Goal: Task Accomplishment & Management: Manage account settings

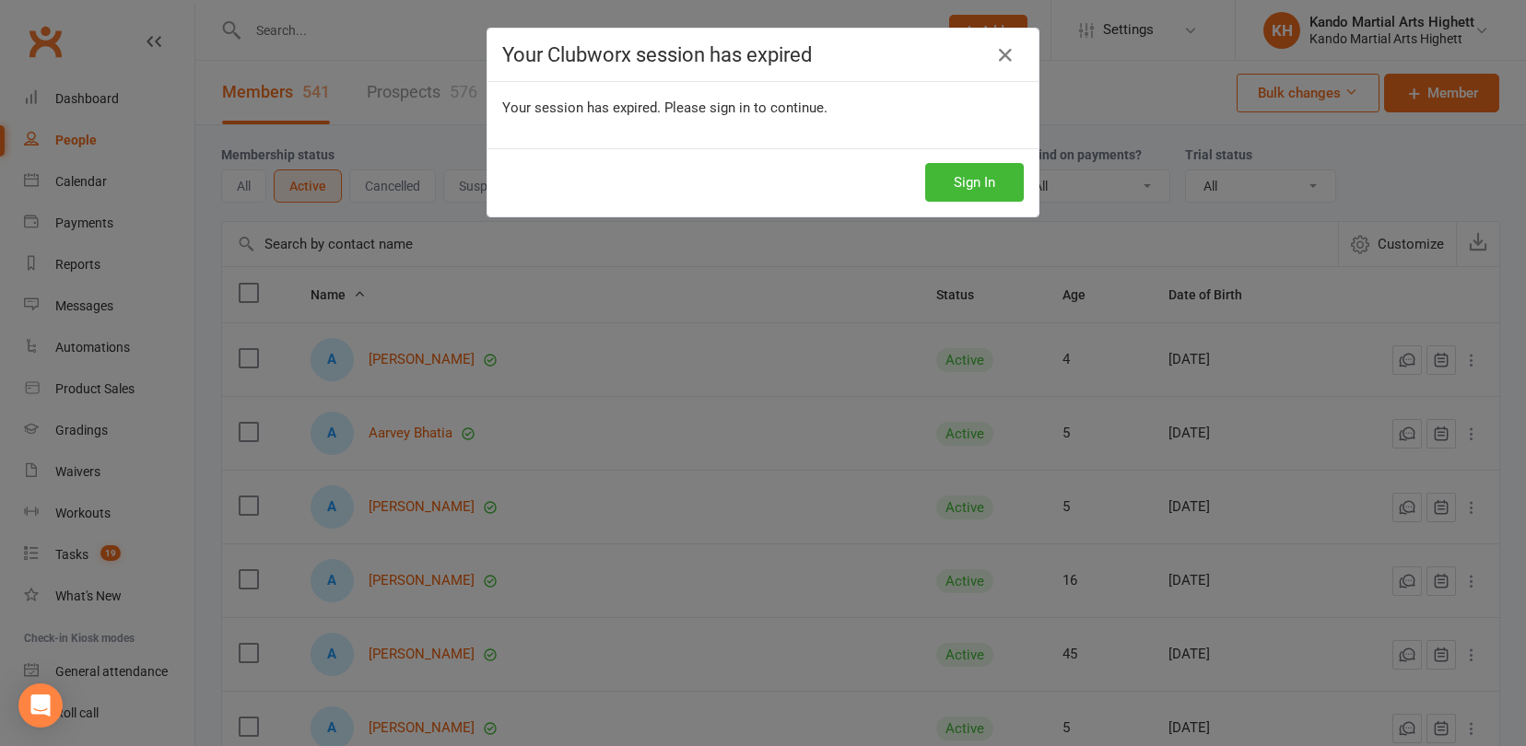
select select "100"
click at [972, 182] on button "Sign In" at bounding box center [974, 182] width 99 height 39
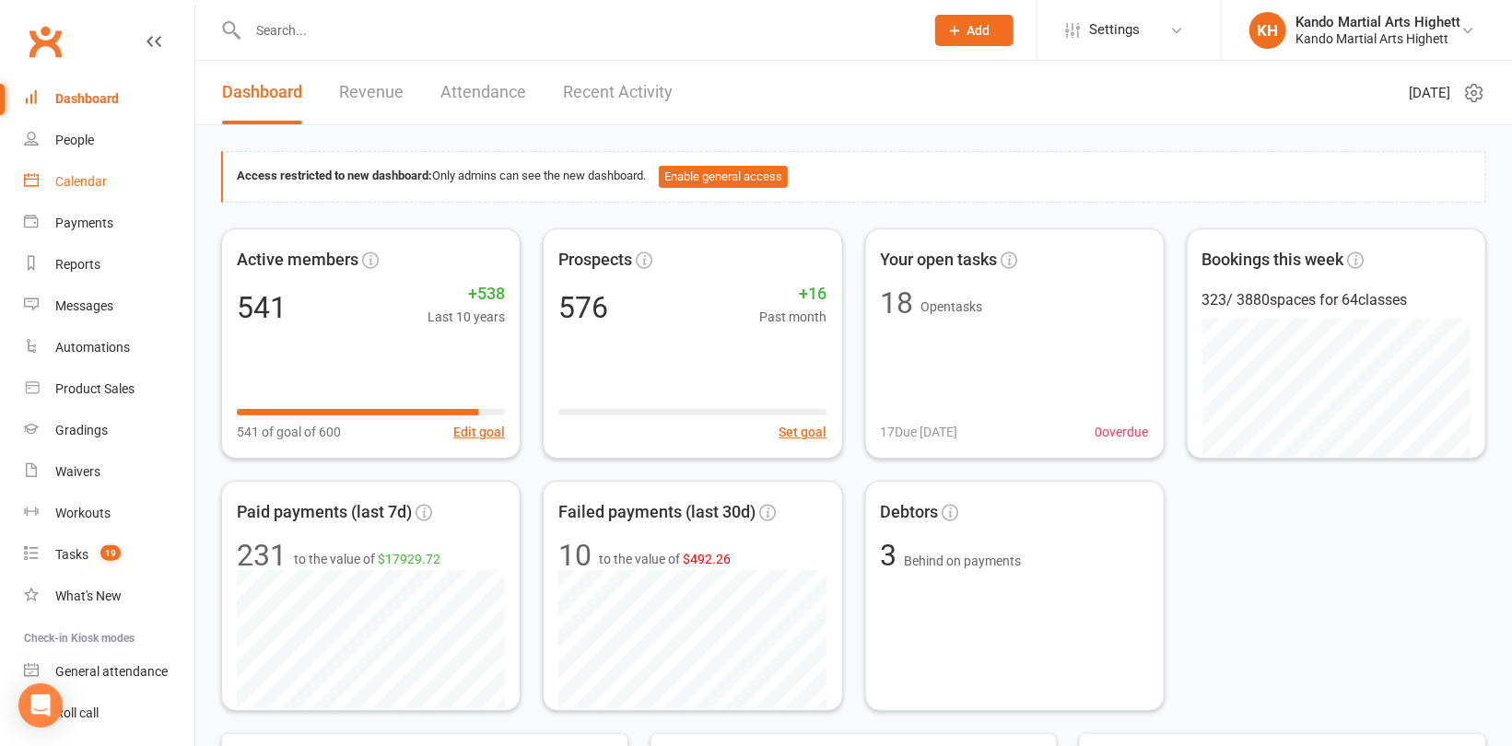
click at [115, 174] on link "Calendar" at bounding box center [109, 181] width 170 height 41
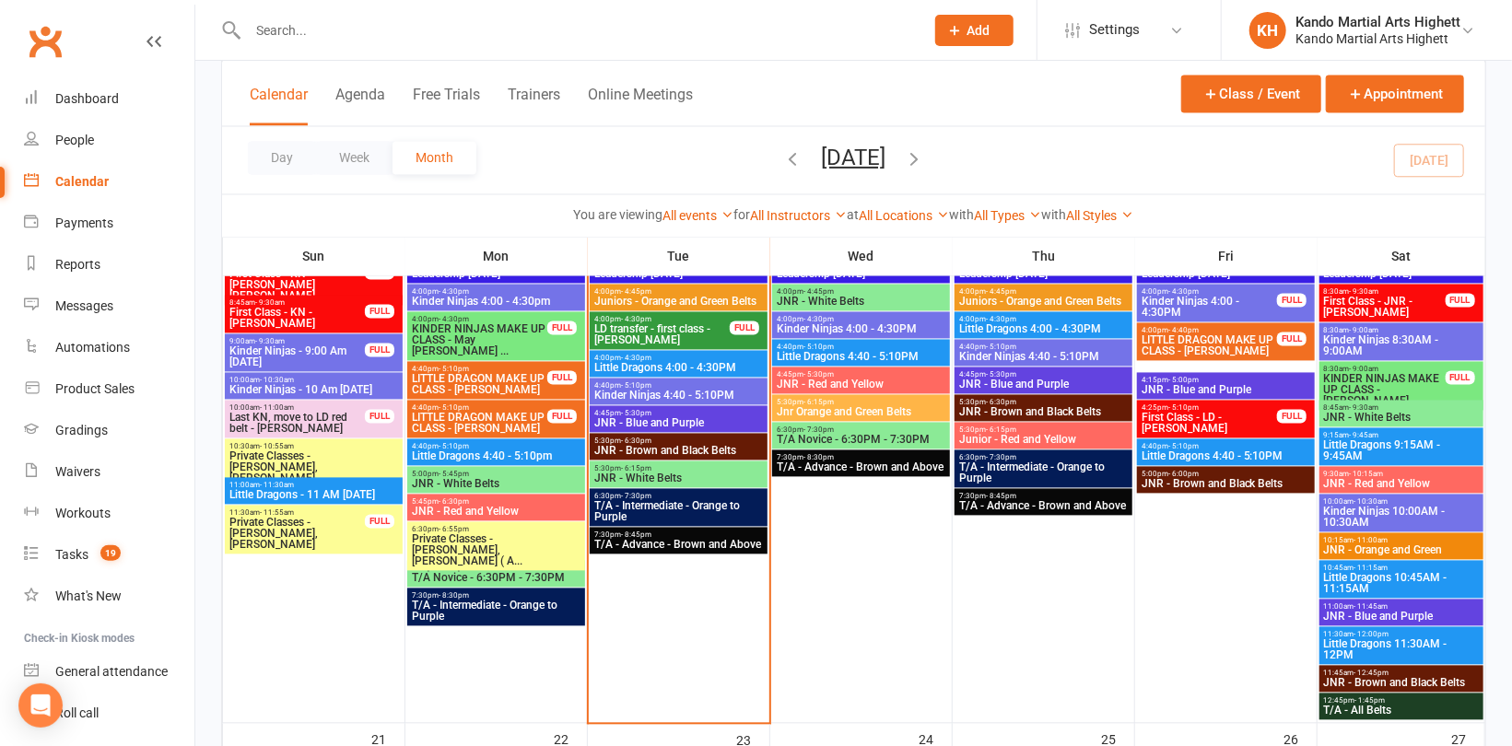
scroll to position [2119, 0]
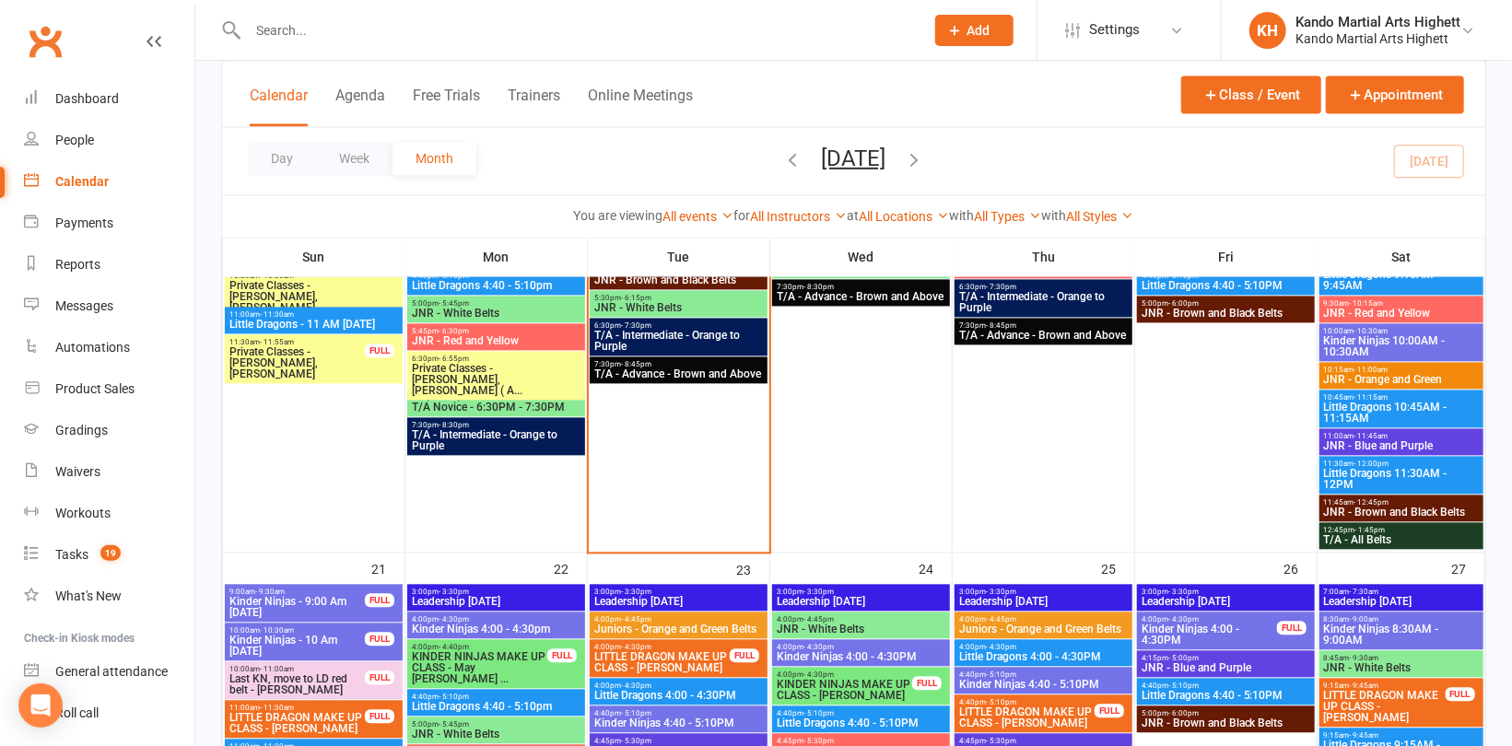
click at [383, 18] on input "text" at bounding box center [576, 31] width 669 height 26
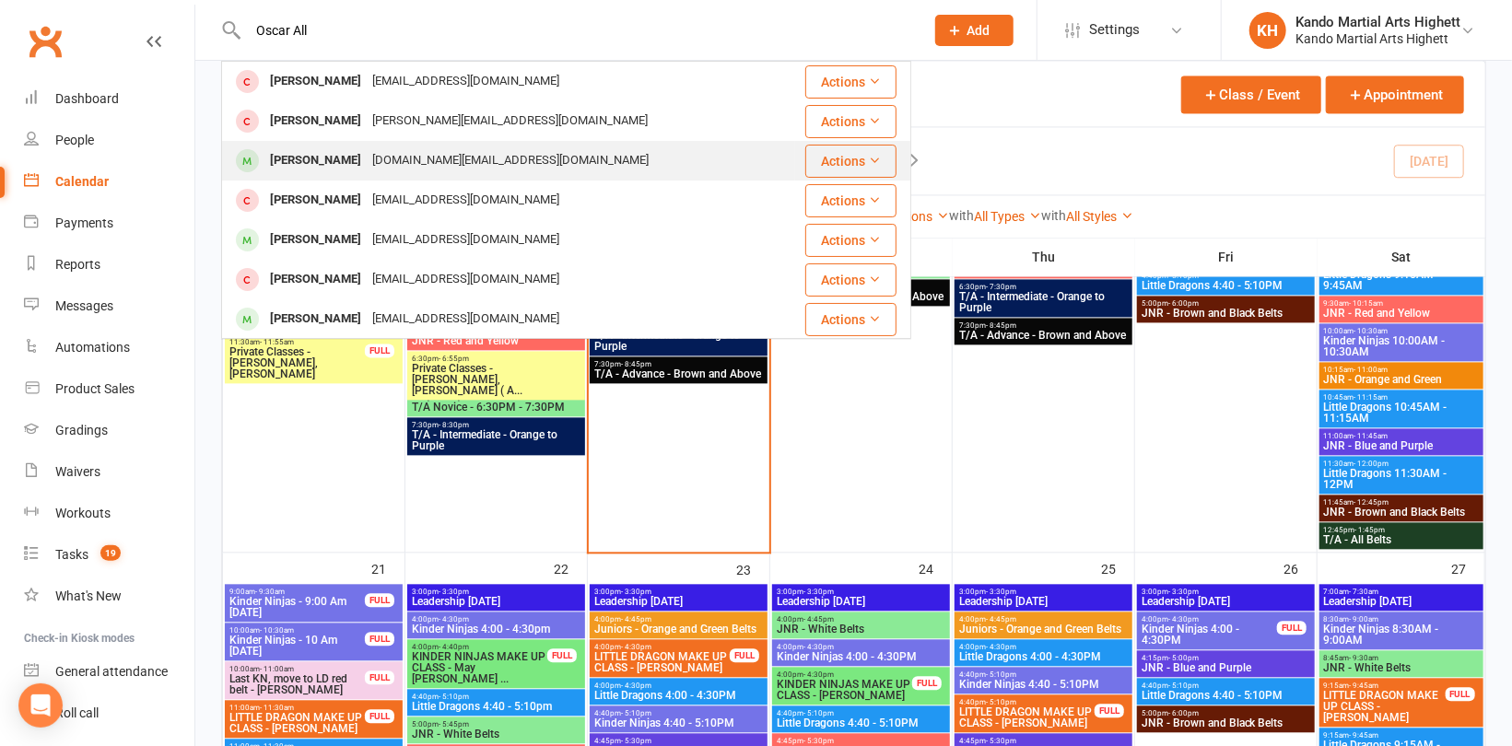
type input "Oscar All"
click at [381, 161] on div "michelle.bond@wesleycollege.edu.au" at bounding box center [511, 160] width 288 height 27
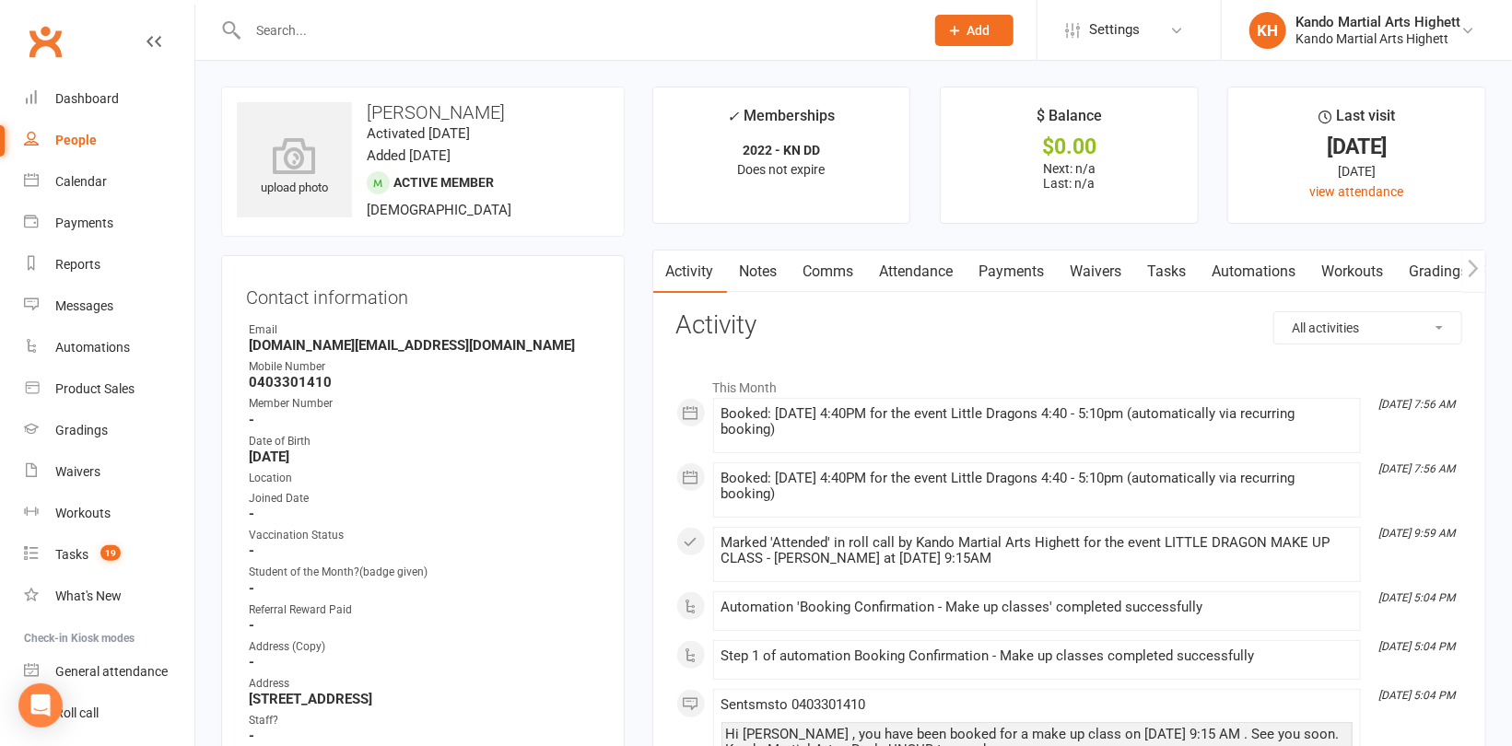
click at [833, 276] on link "Comms" at bounding box center [829, 272] width 76 height 42
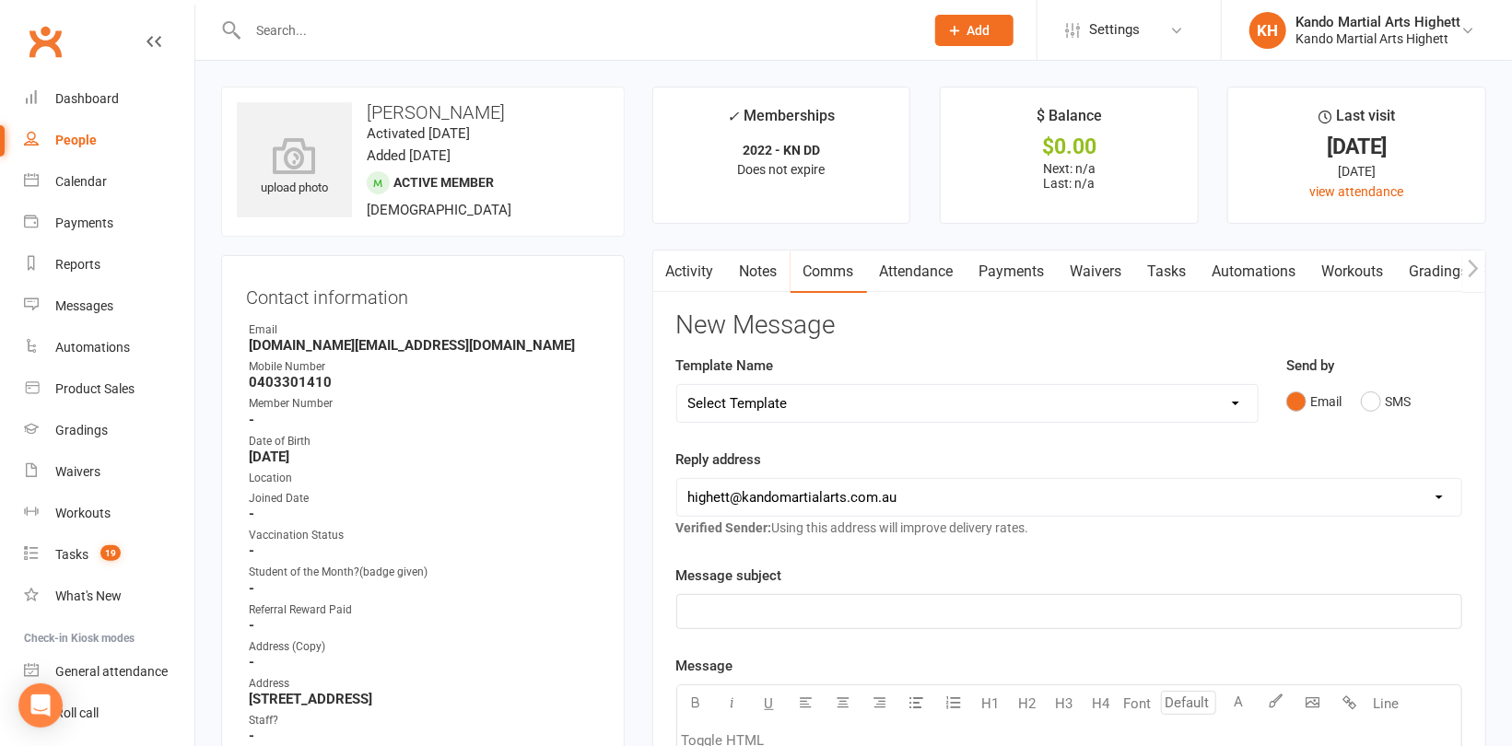
click at [903, 404] on select "Select Template [Email] 2_Booking Confirmation Required [Email] 3_Booking Confi…" at bounding box center [967, 403] width 581 height 37
select select "17"
click at [677, 385] on select "Select Template [Email] 2_Booking Confirmation Required [Email] 3_Booking Confi…" at bounding box center [967, 403] width 581 height 37
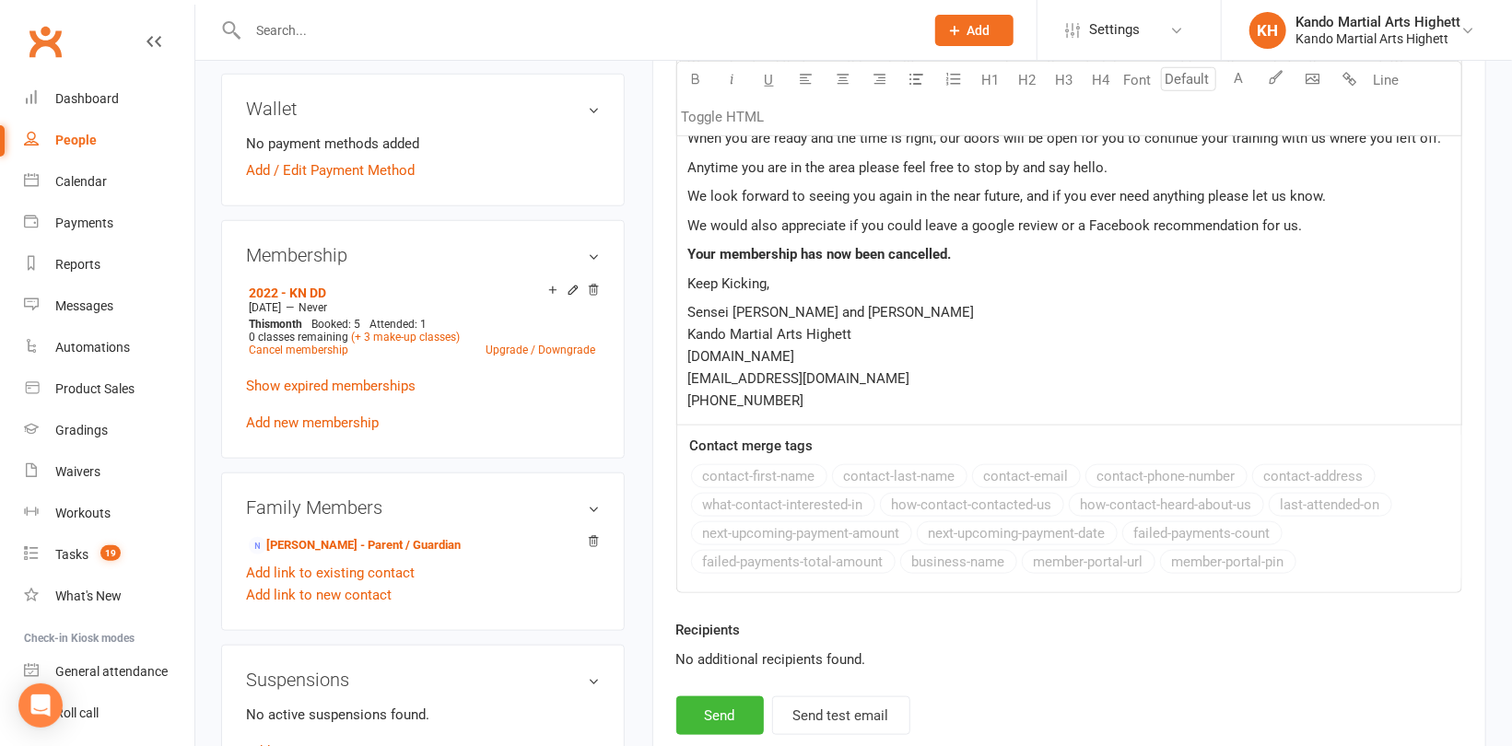
scroll to position [921, 0]
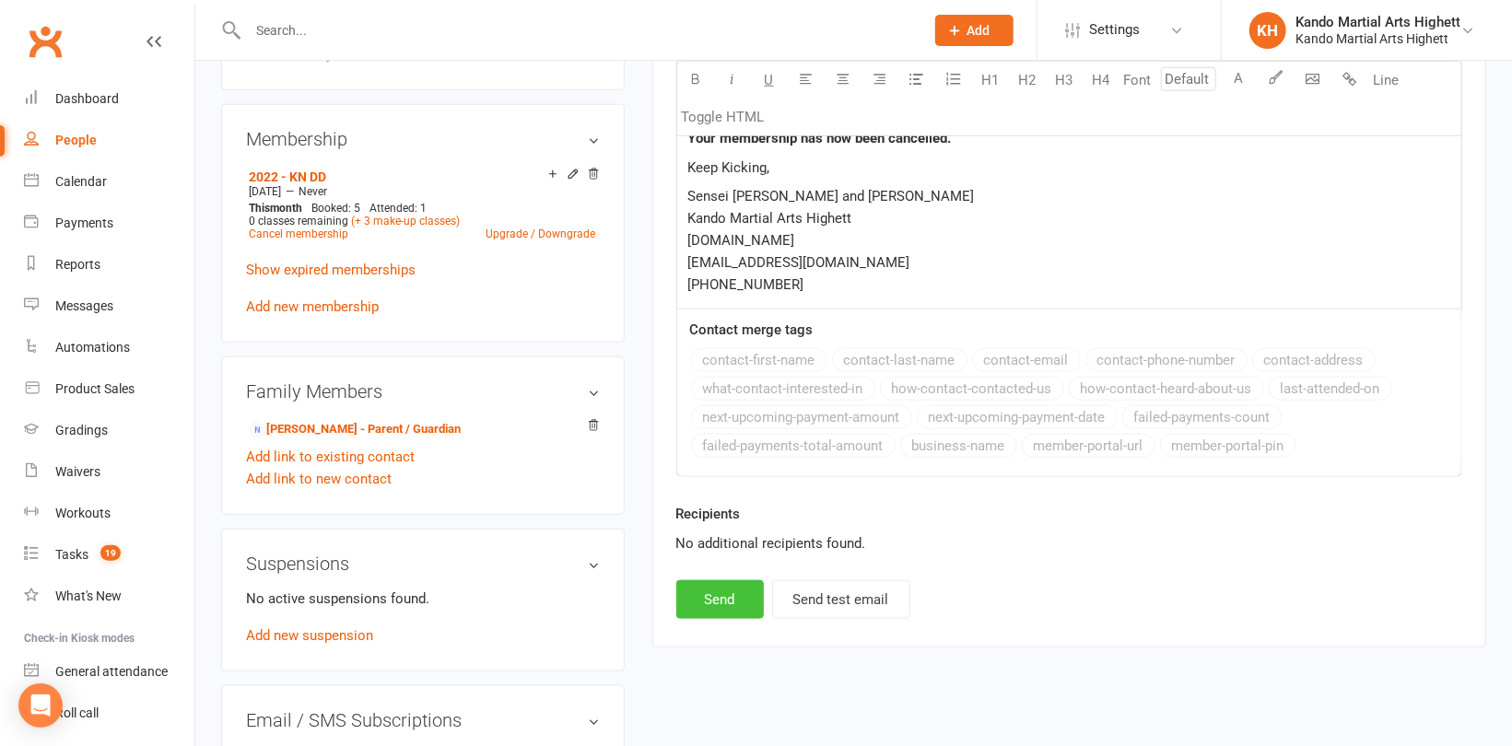
click at [712, 605] on button "Send" at bounding box center [720, 600] width 88 height 39
select select
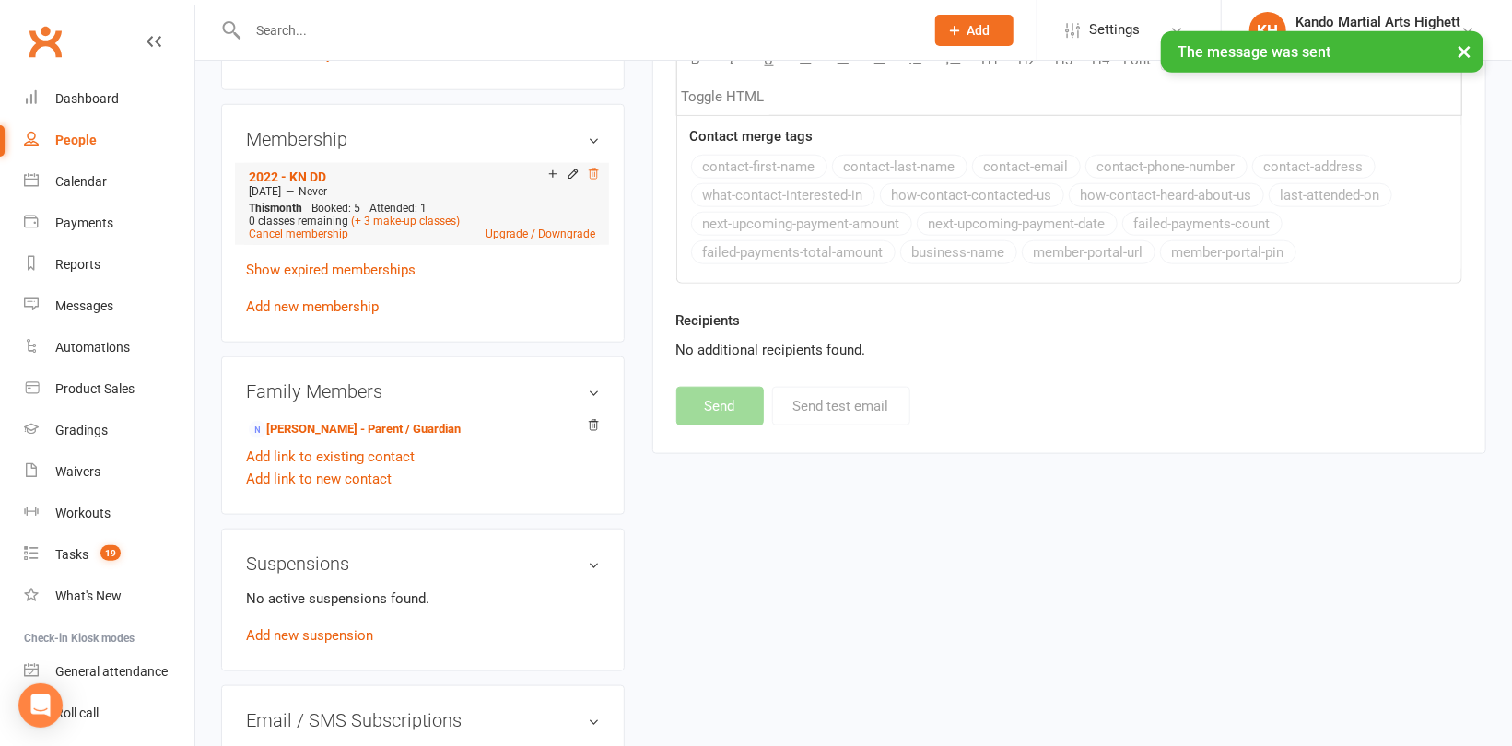
click at [595, 172] on icon at bounding box center [593, 174] width 13 height 13
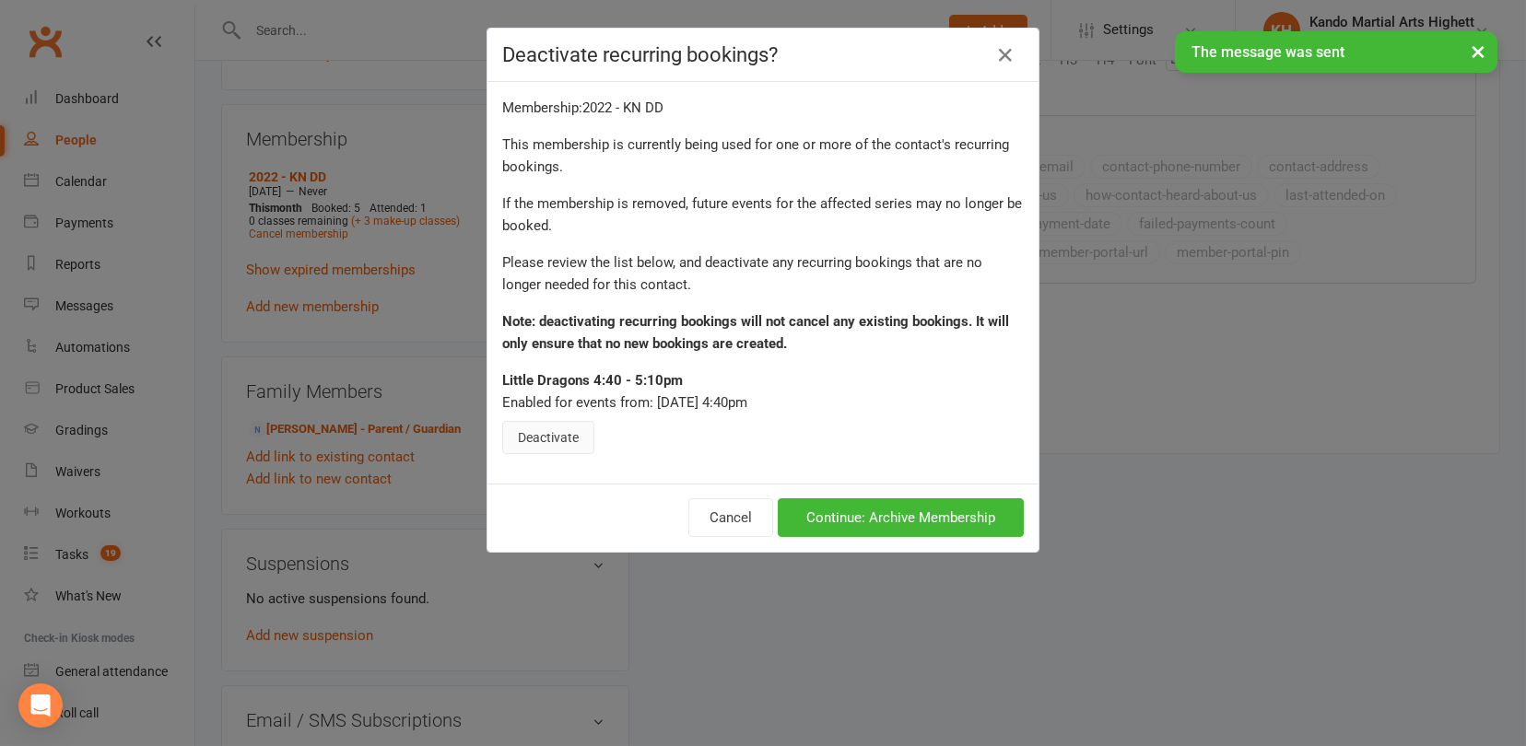
click at [533, 434] on button "Deactivate" at bounding box center [548, 437] width 92 height 33
click at [965, 510] on button "Continue: Archive Membership" at bounding box center [901, 518] width 246 height 39
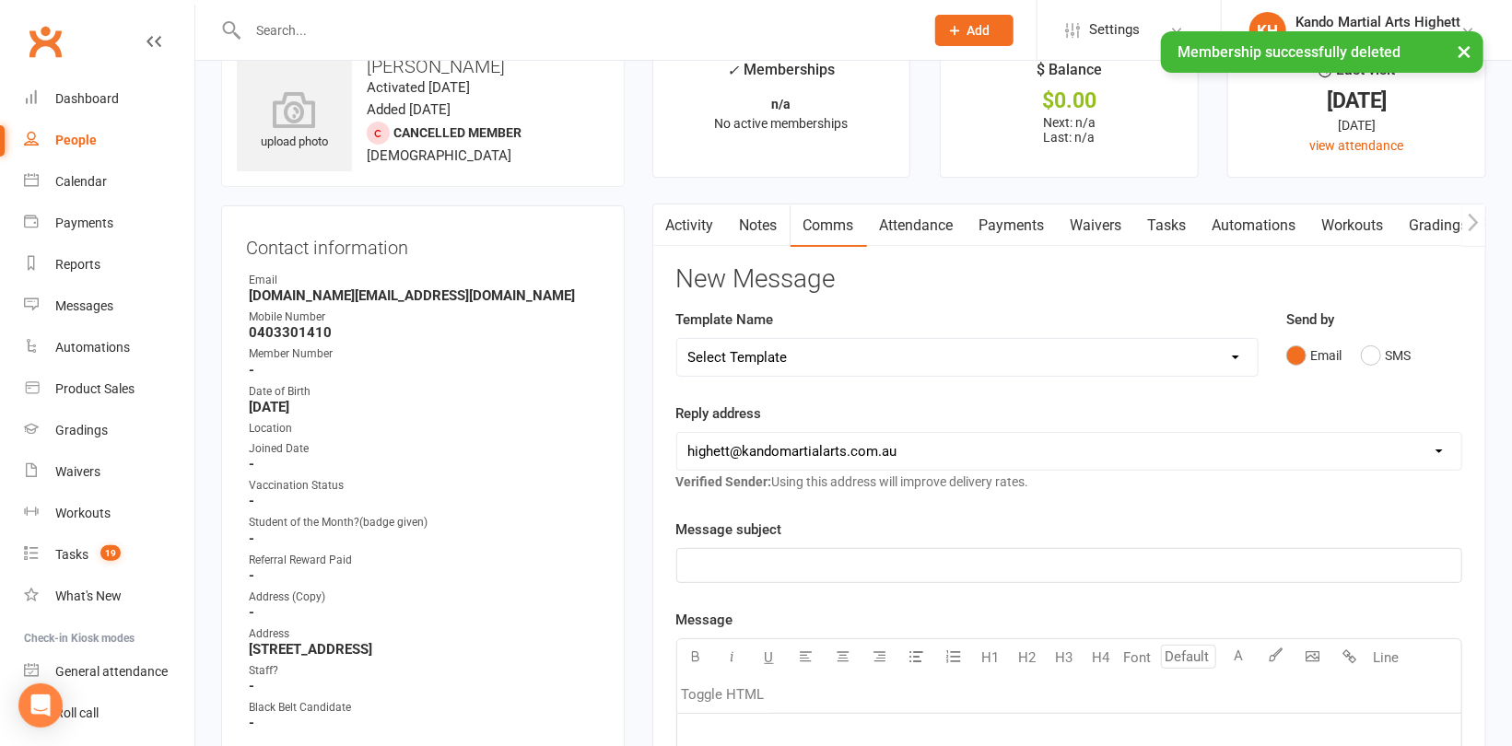
scroll to position [0, 0]
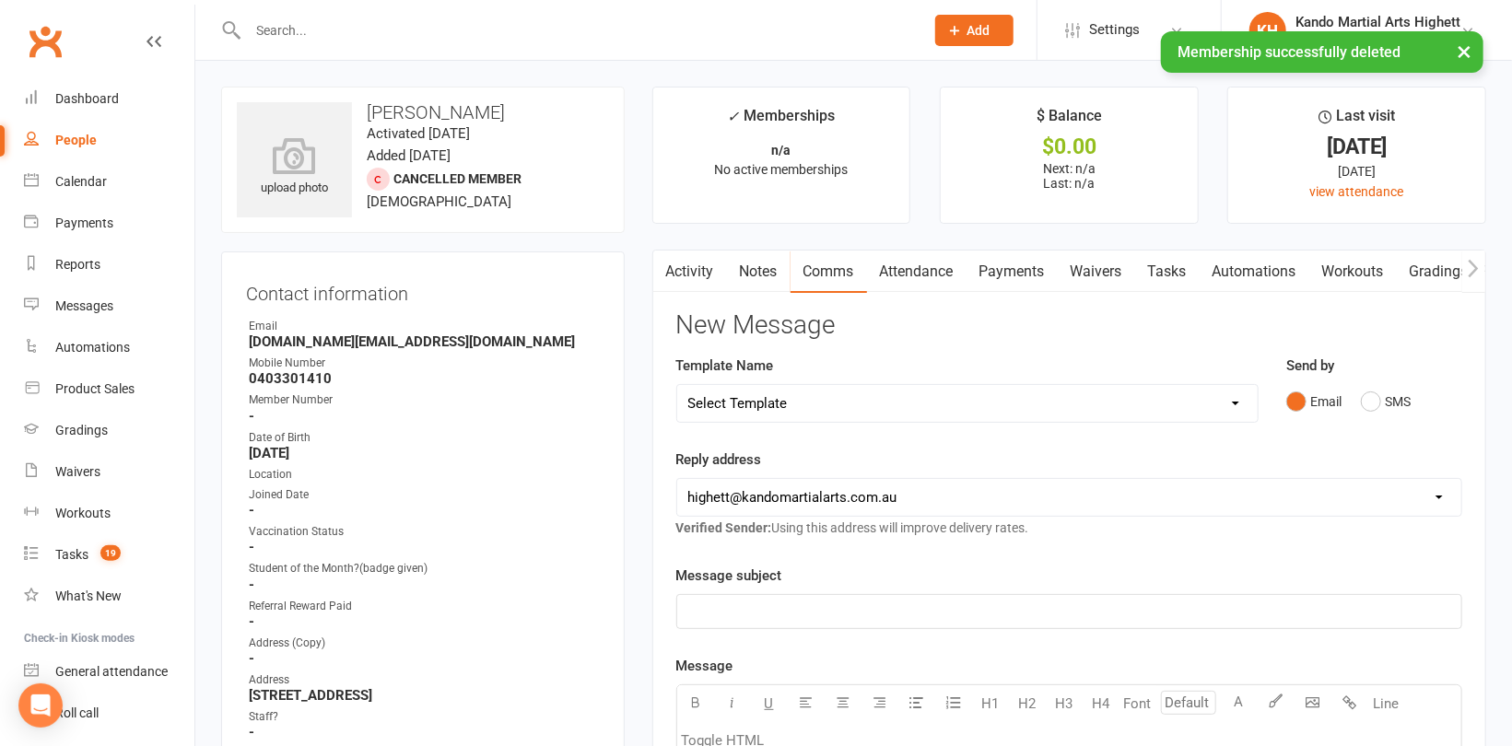
click at [921, 253] on link "Attendance" at bounding box center [917, 272] width 100 height 42
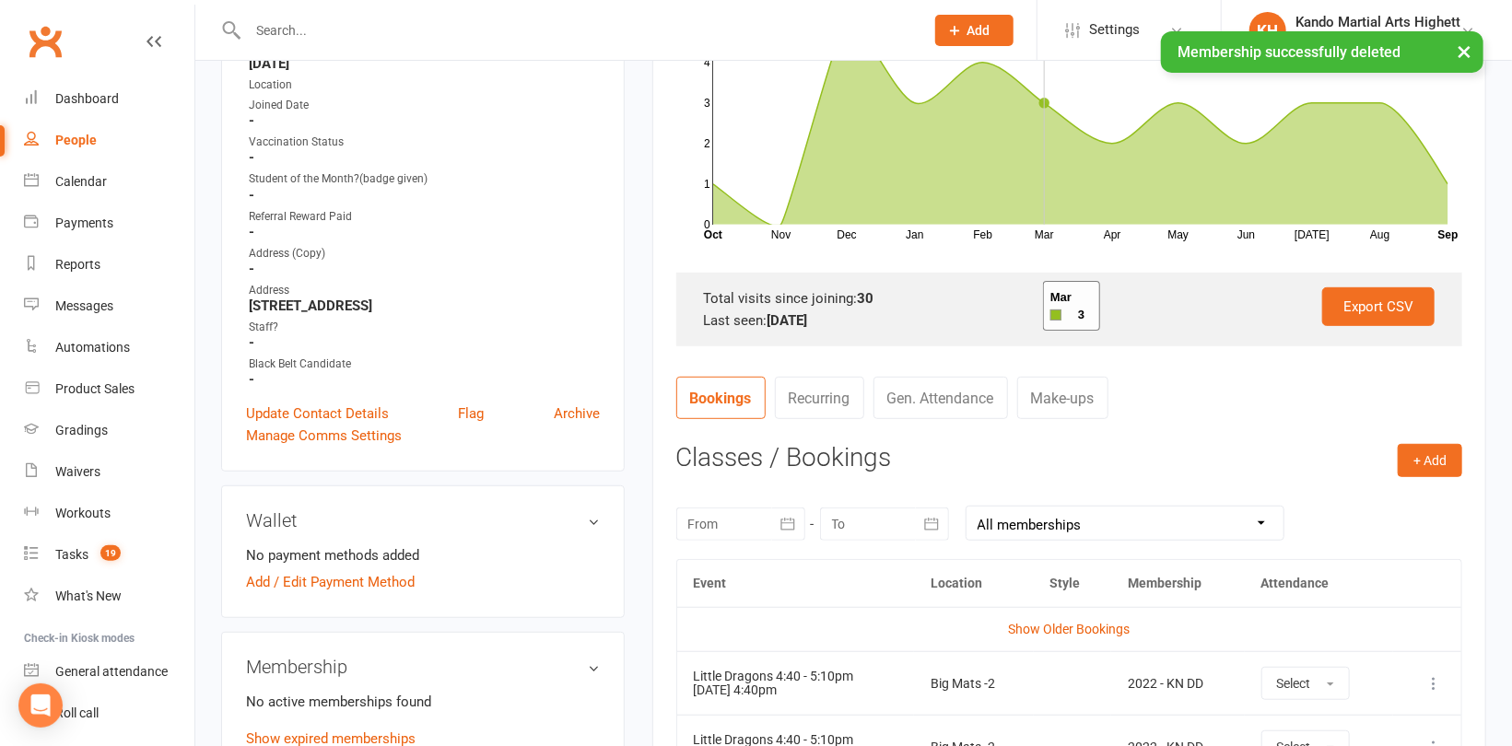
scroll to position [553, 0]
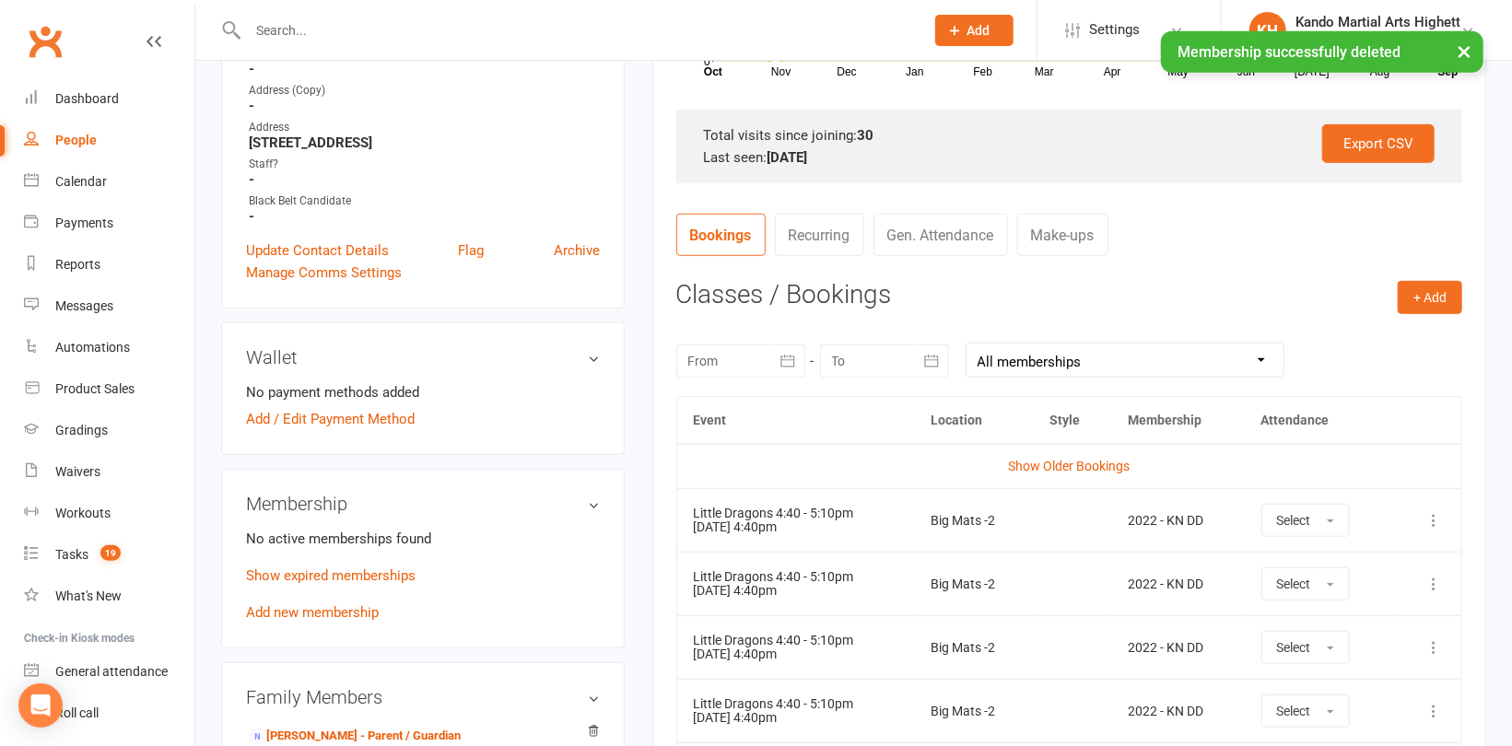
click at [1430, 511] on icon at bounding box center [1434, 520] width 18 height 18
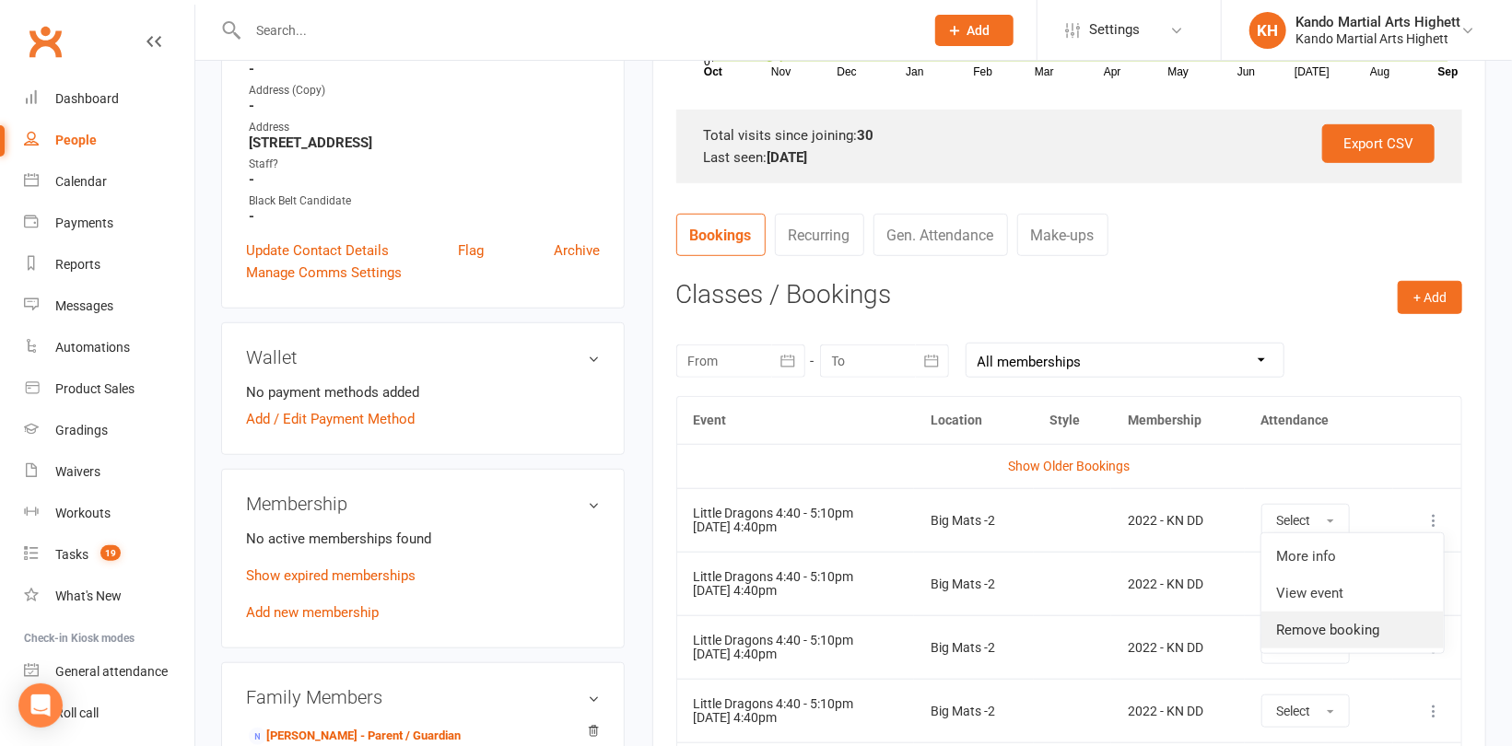
click at [1331, 628] on link "Remove booking" at bounding box center [1353, 630] width 182 height 37
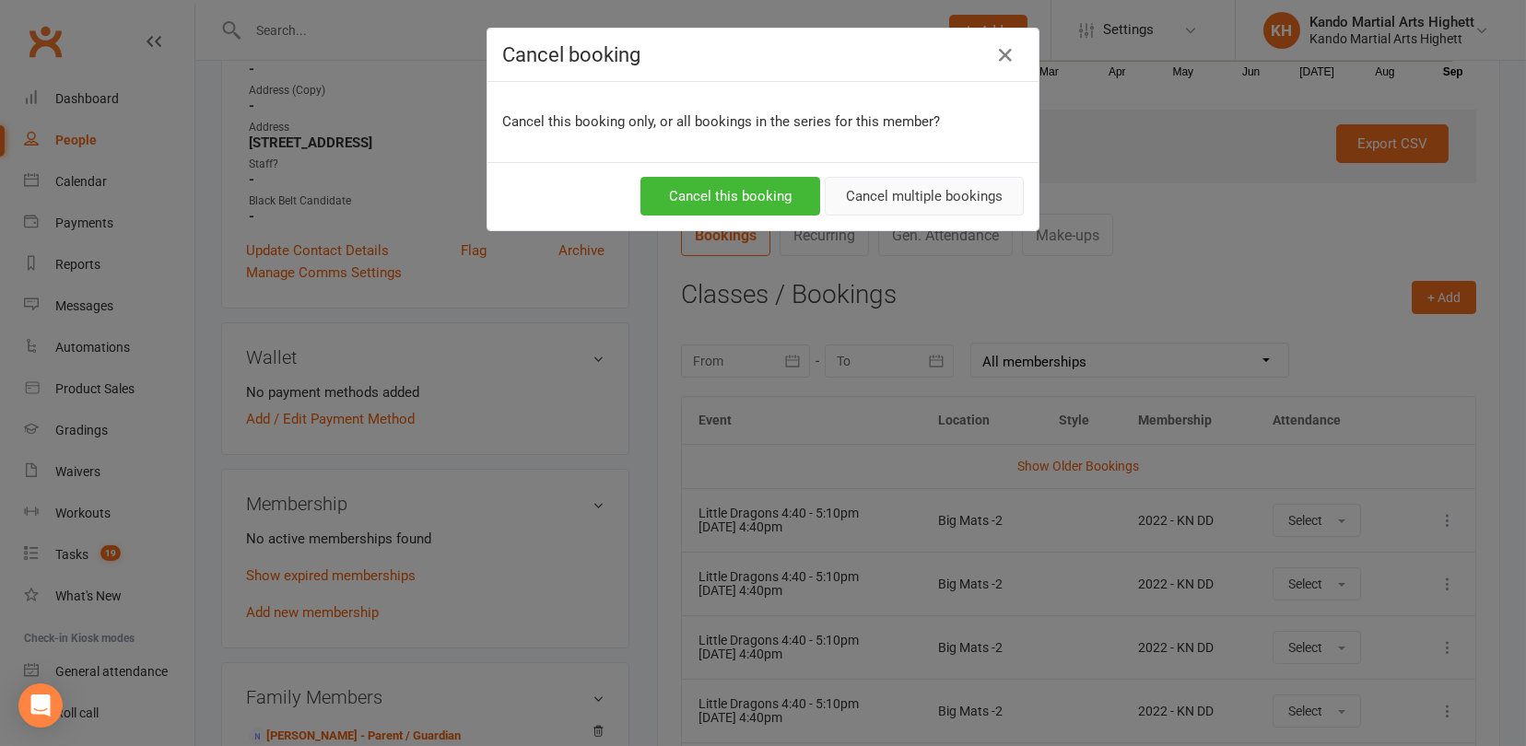
click at [935, 206] on button "Cancel multiple bookings" at bounding box center [924, 196] width 199 height 39
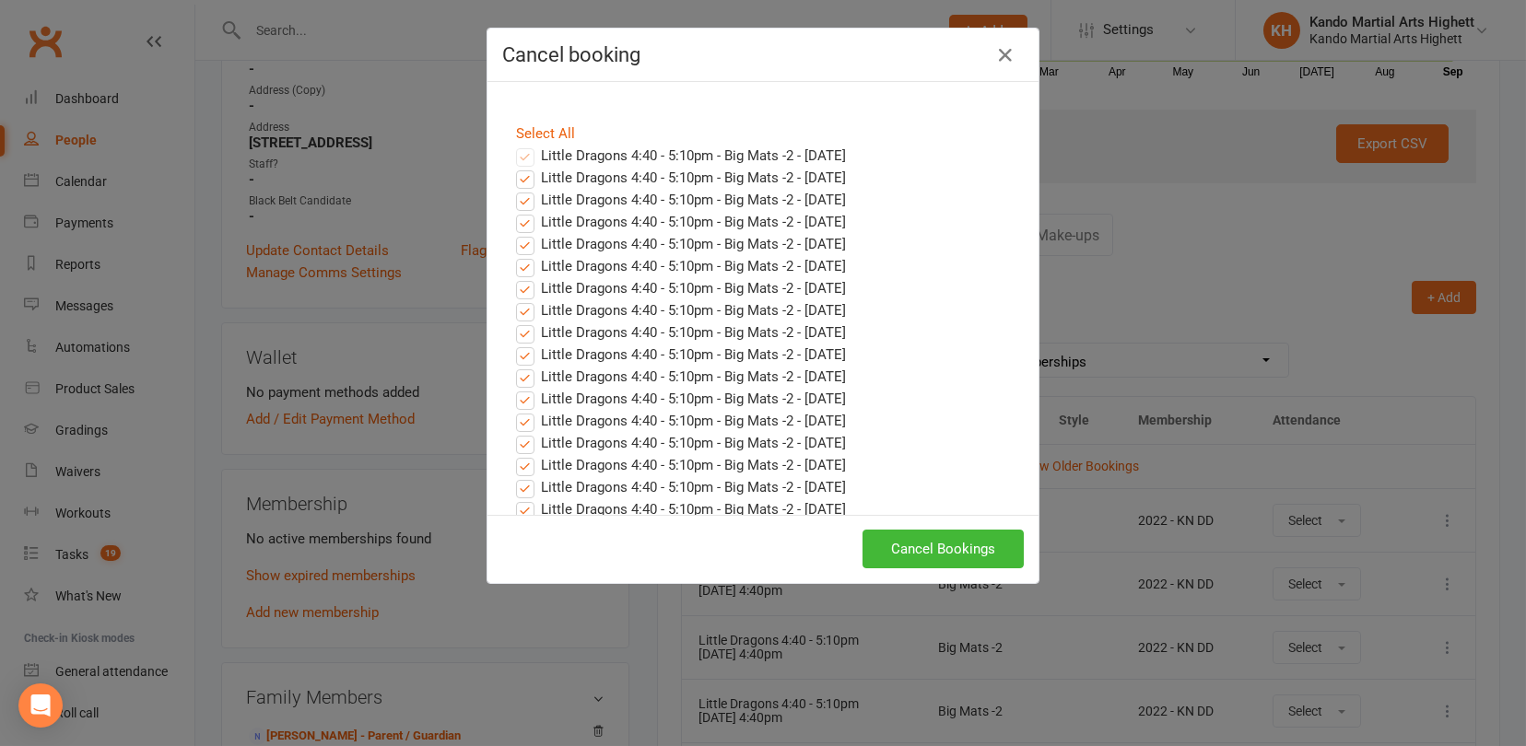
click at [897, 528] on div "Cancel Bookings" at bounding box center [762, 549] width 551 height 68
click at [868, 536] on button "Cancel Bookings" at bounding box center [943, 549] width 161 height 39
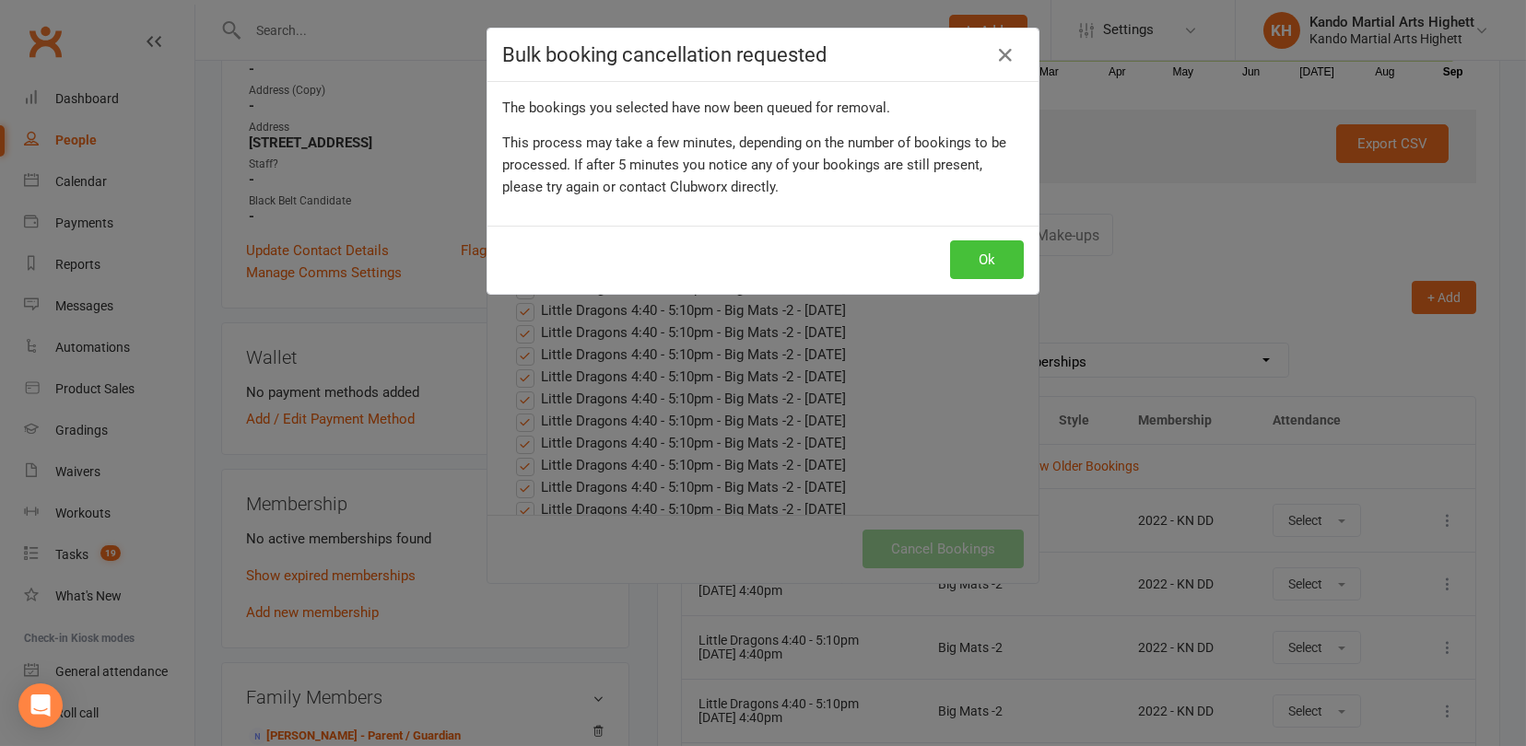
click at [1008, 255] on button "Ok" at bounding box center [987, 260] width 74 height 39
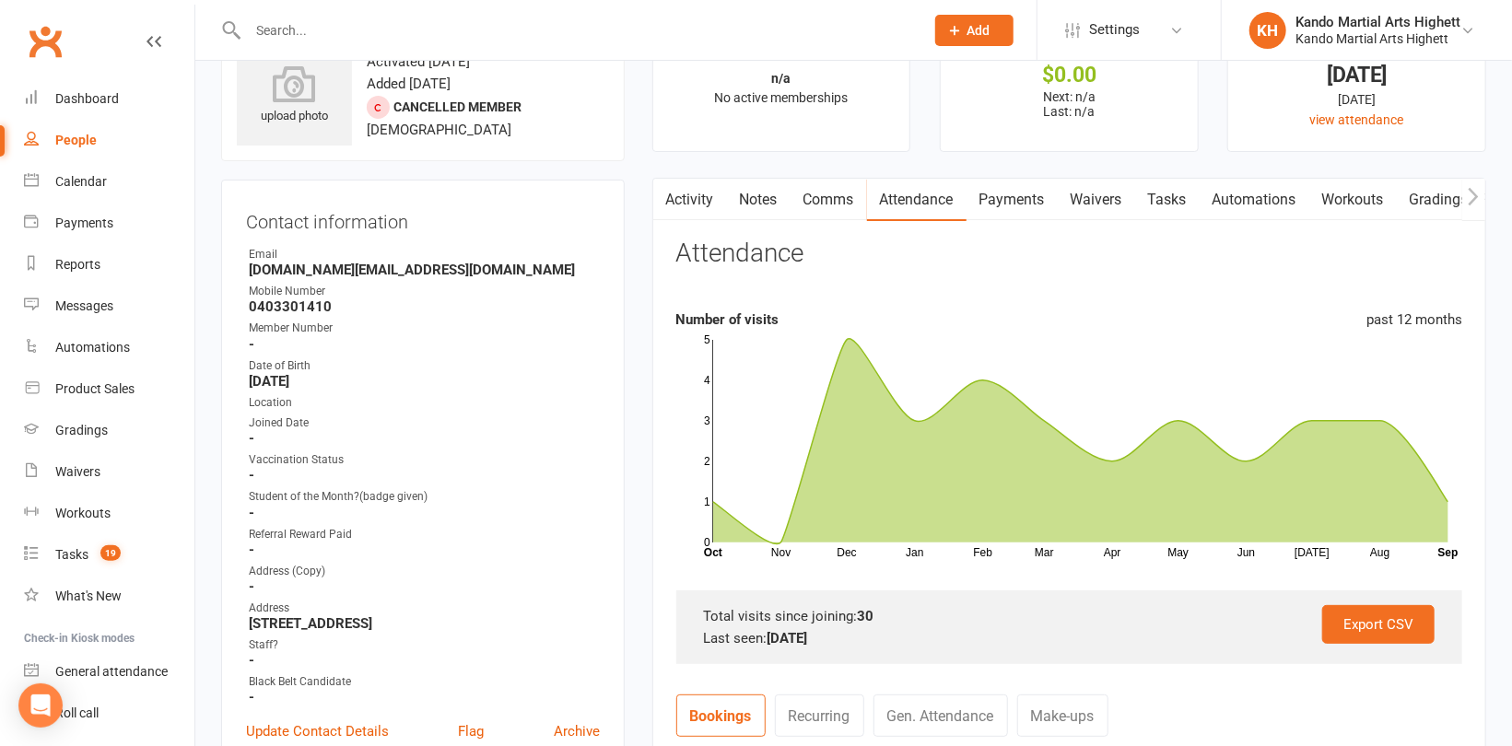
scroll to position [0, 0]
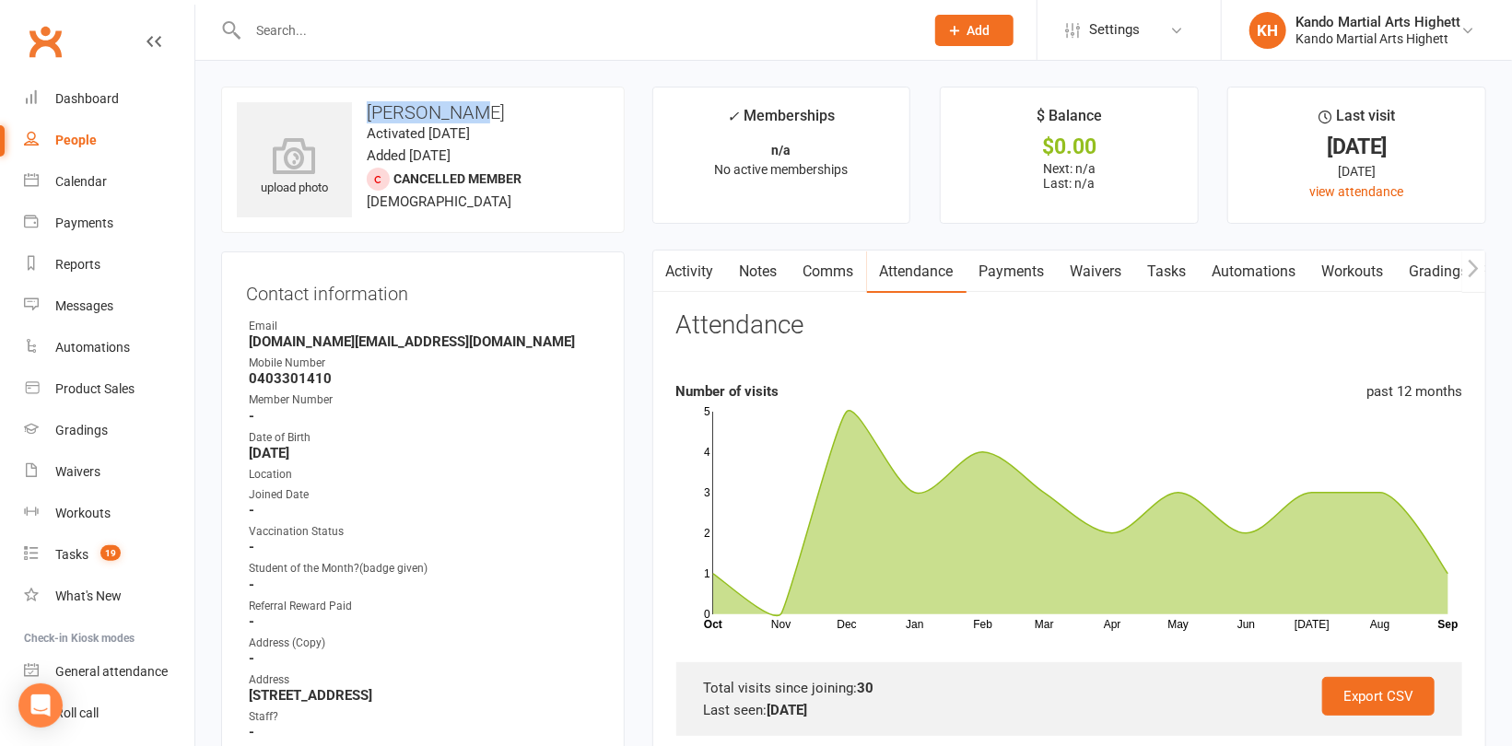
drag, startPoint x: 478, startPoint y: 107, endPoint x: 336, endPoint y: 94, distance: 142.5
click at [336, 94] on div "upload photo Oscar Allan Activated 21 October, 2024 Added 21 October, 2024 Canc…" at bounding box center [423, 160] width 404 height 147
copy h3 "Oscar Allan"
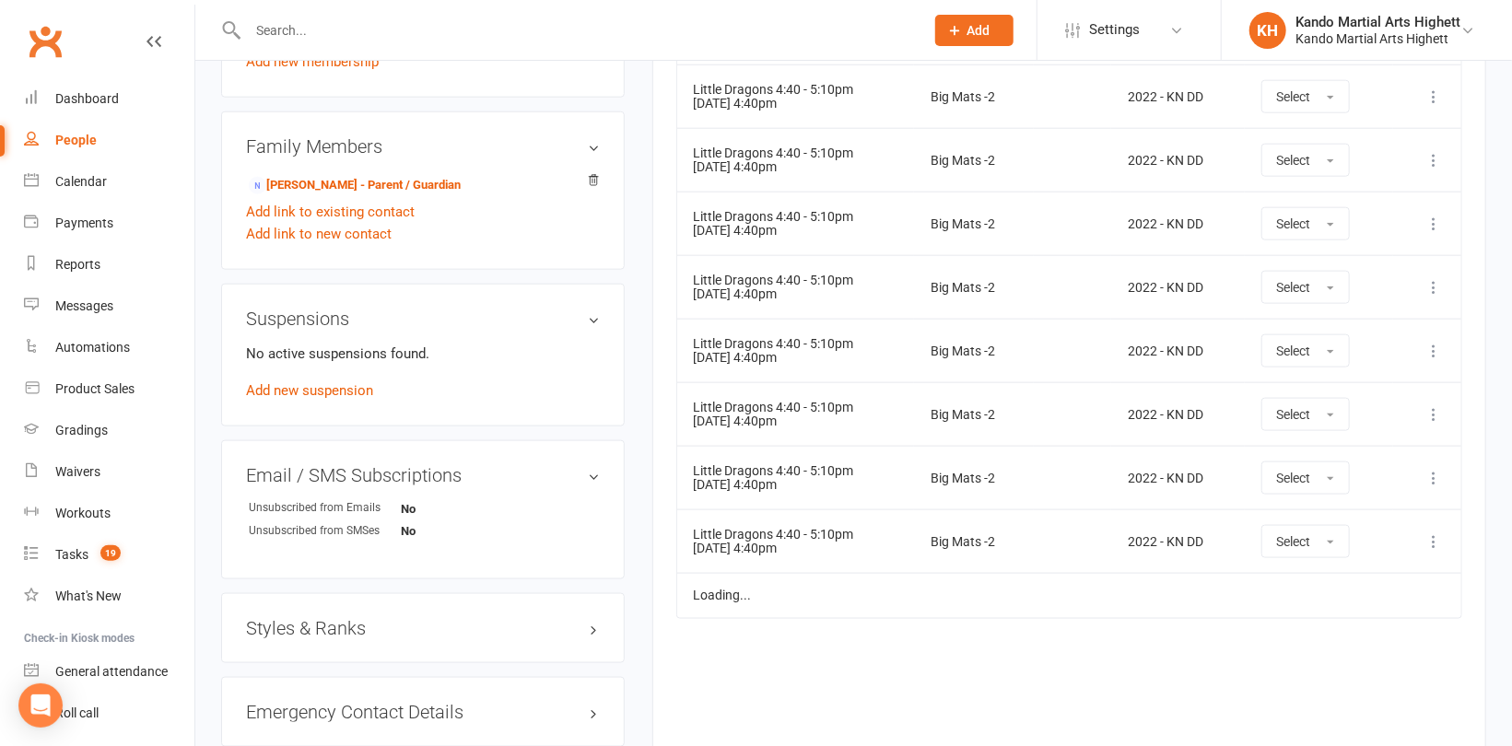
scroll to position [1106, 0]
click at [354, 190] on link "Michelle Allan - Parent / Guardian" at bounding box center [355, 183] width 212 height 19
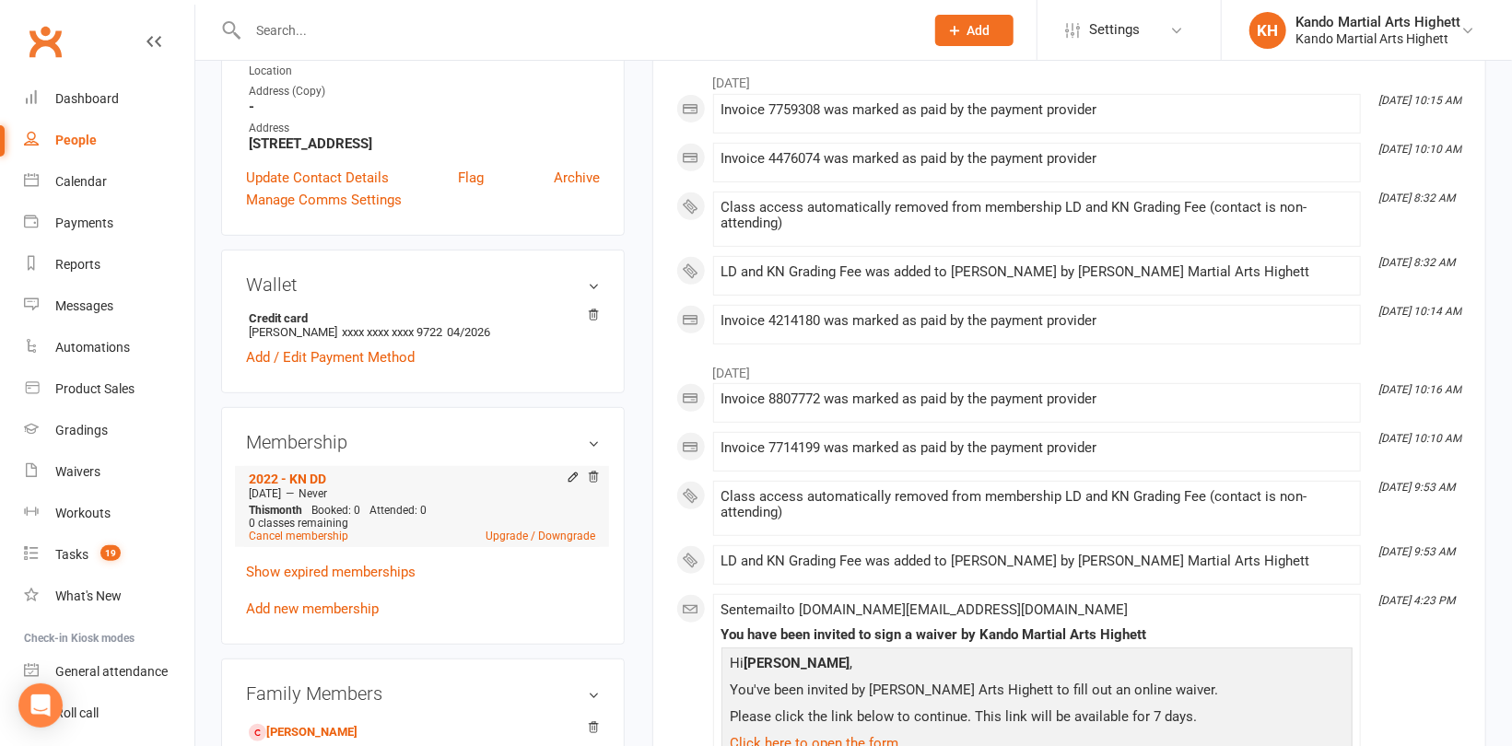
scroll to position [369, 0]
click at [592, 474] on icon at bounding box center [593, 475] width 13 height 13
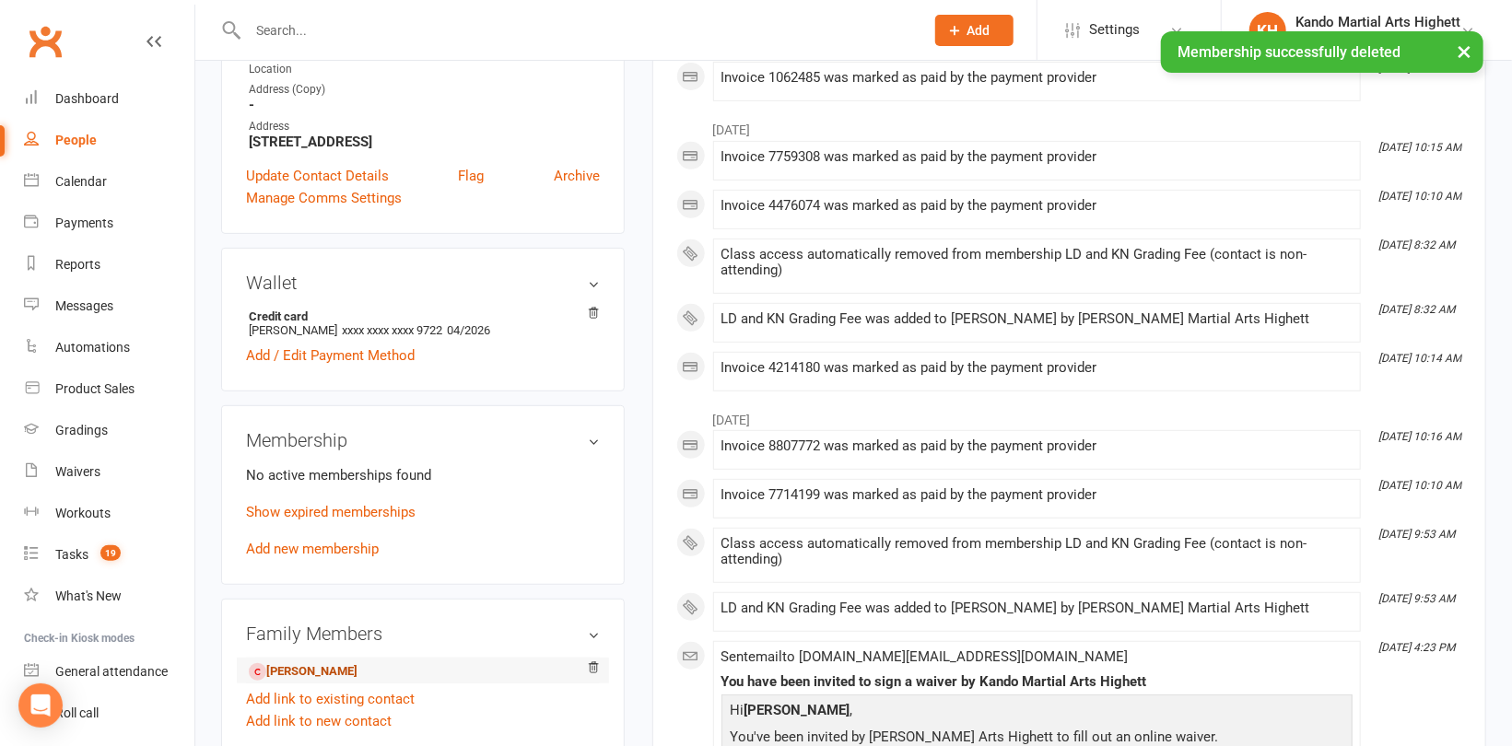
click at [280, 672] on link "Oscar Allan - Child" at bounding box center [303, 672] width 109 height 19
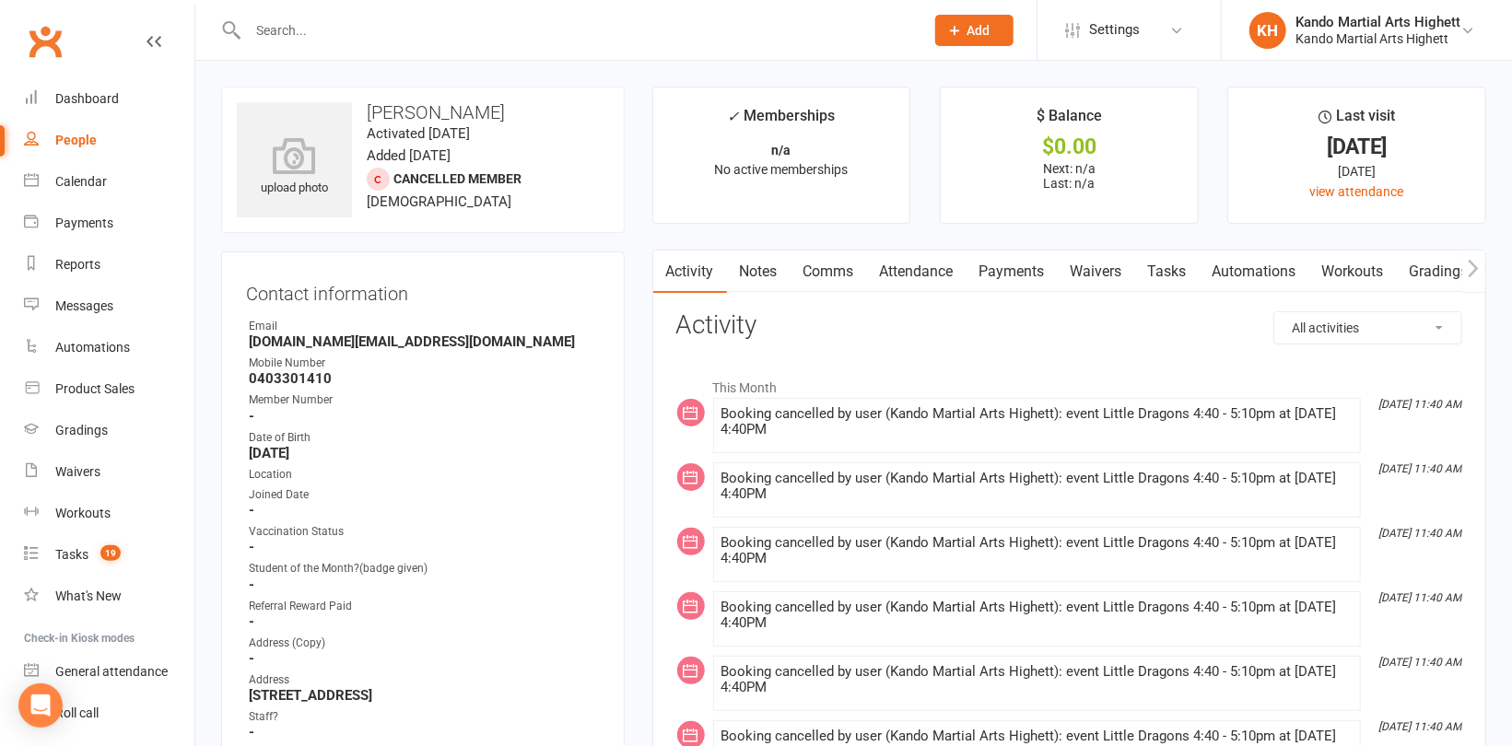
click at [921, 270] on link "Attendance" at bounding box center [917, 272] width 100 height 42
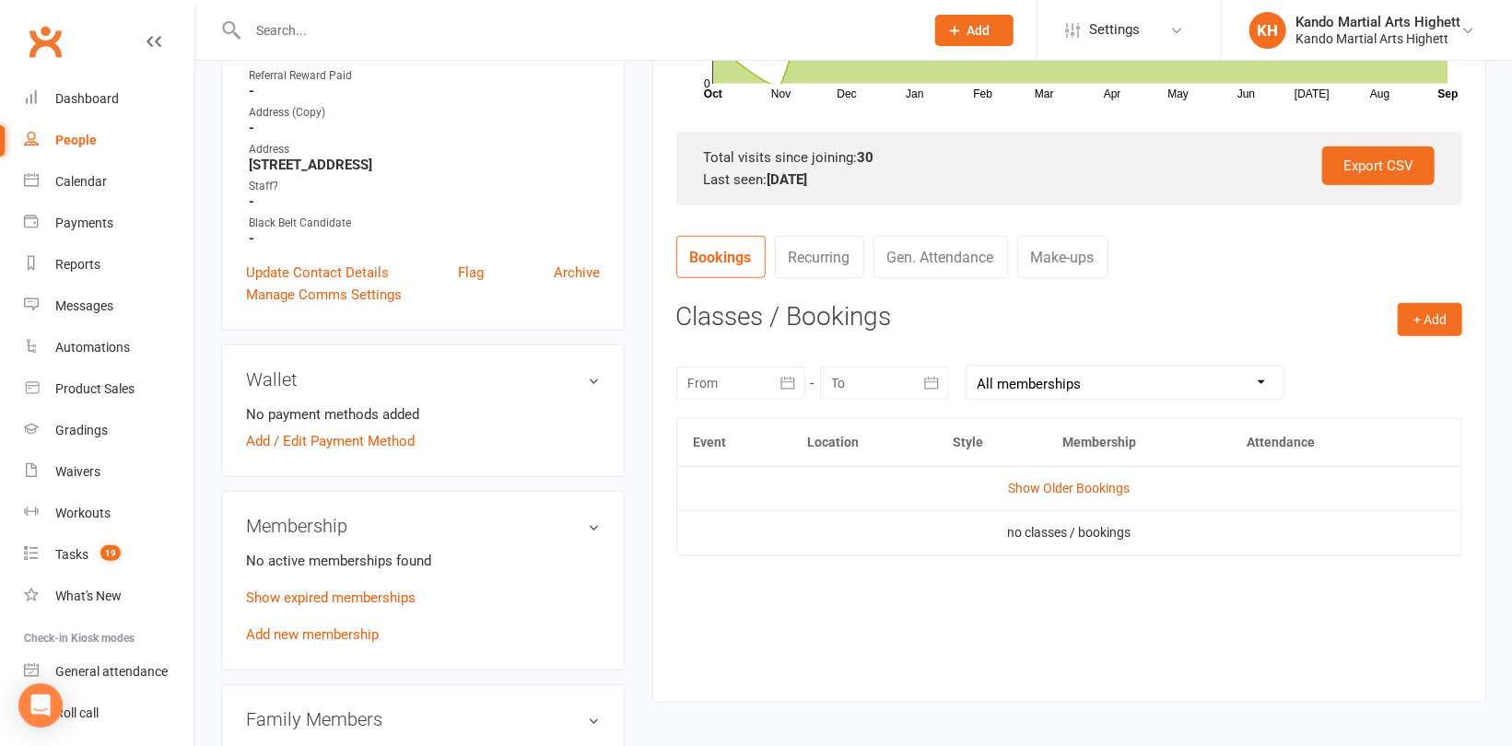
scroll to position [553, 0]
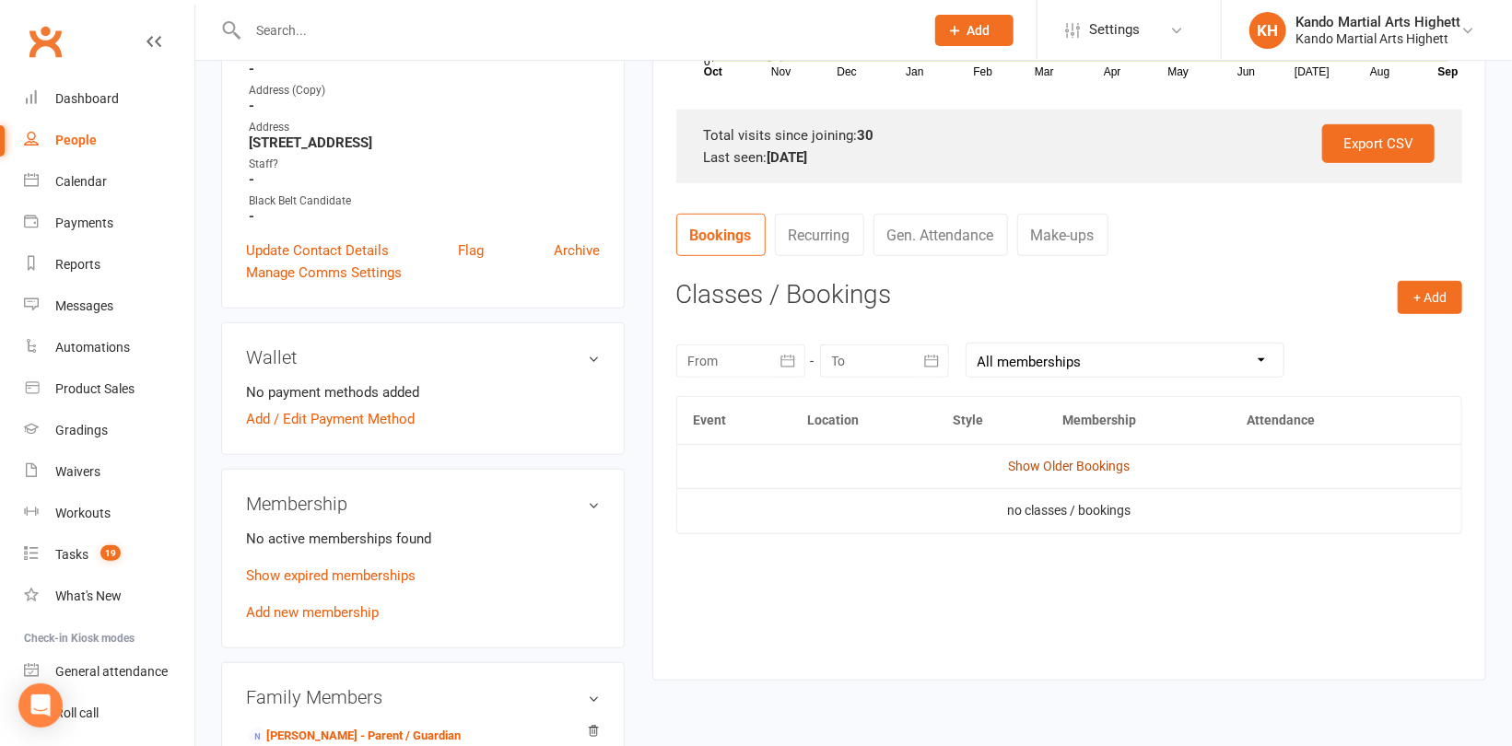
click at [1061, 463] on link "Show Older Bookings" at bounding box center [1069, 466] width 122 height 15
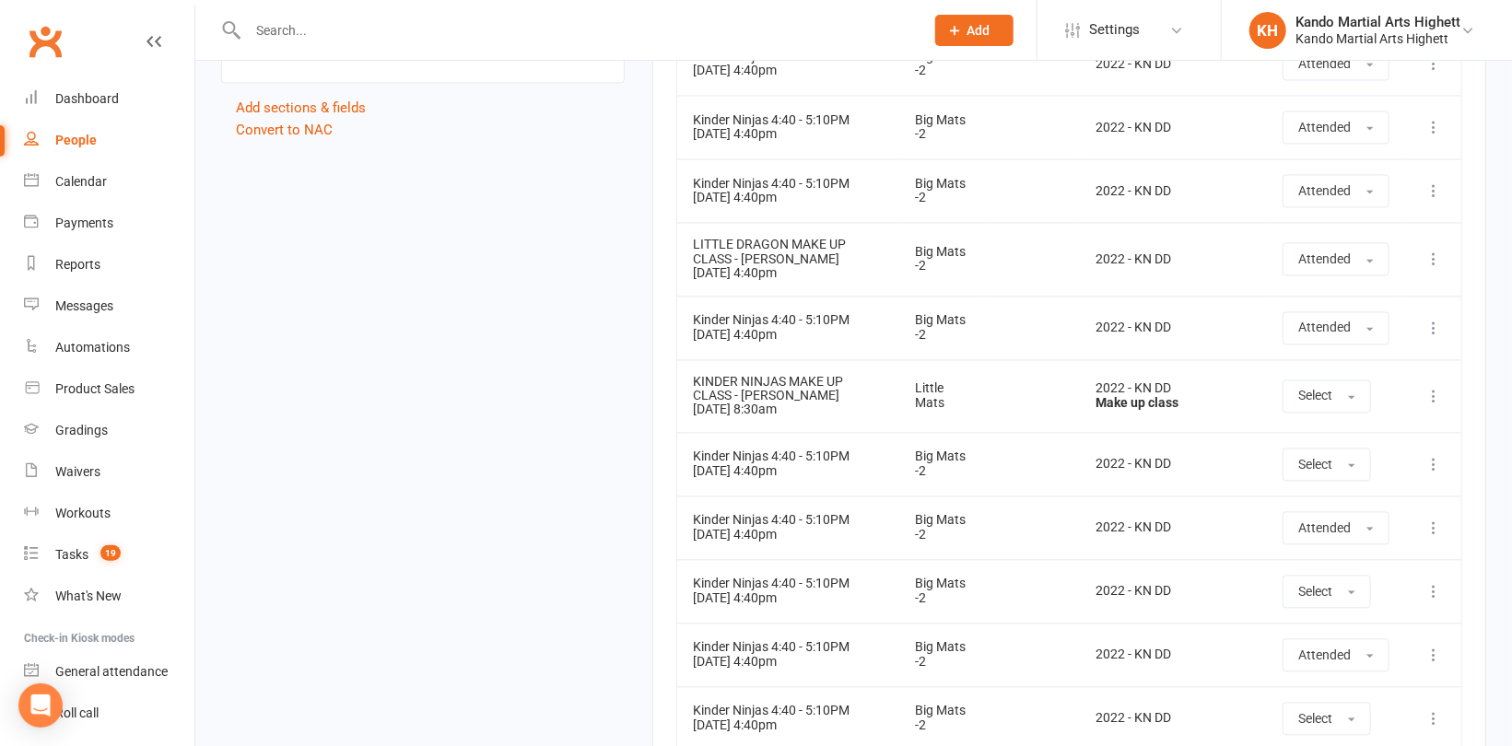
scroll to position [1946, 0]
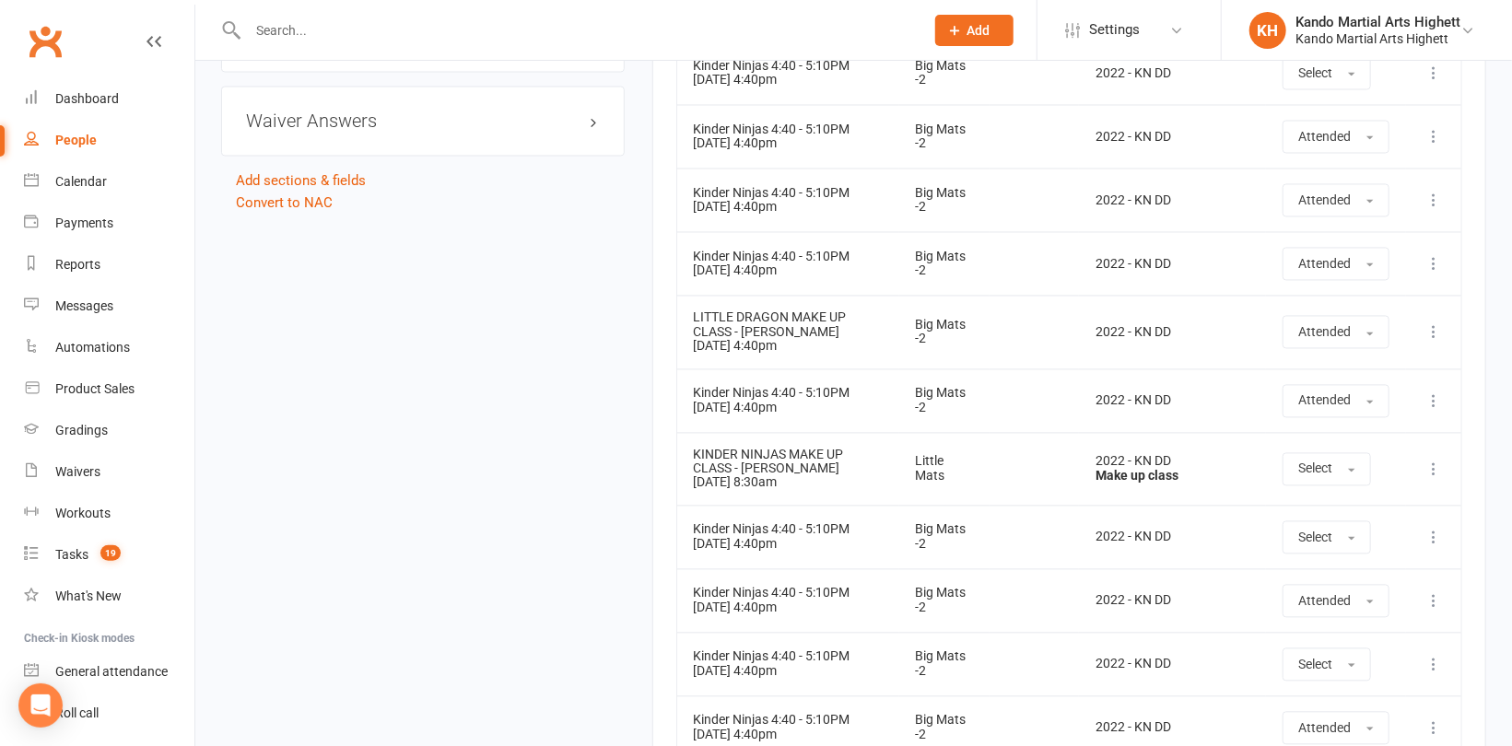
click at [71, 133] on div "People" at bounding box center [75, 140] width 41 height 15
select select "100"
